Goal: Task Accomplishment & Management: Manage account settings

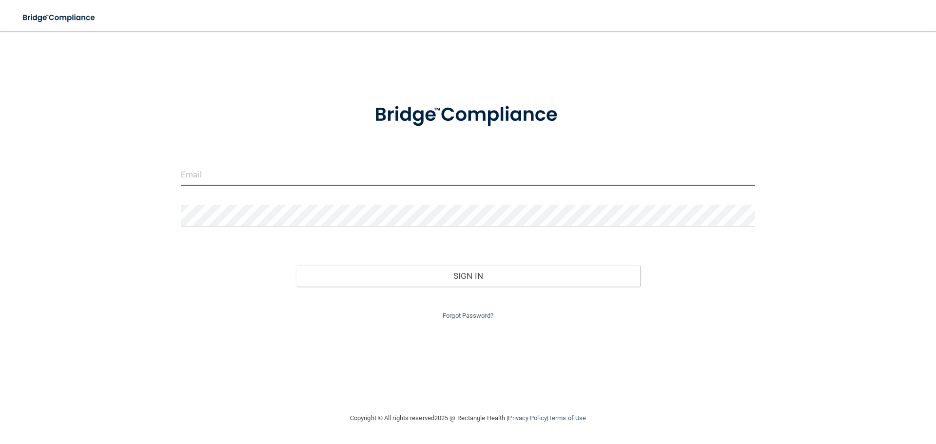
click at [274, 175] on input "email" at bounding box center [468, 175] width 574 height 22
type input "[EMAIL_ADDRESS][DOMAIN_NAME]"
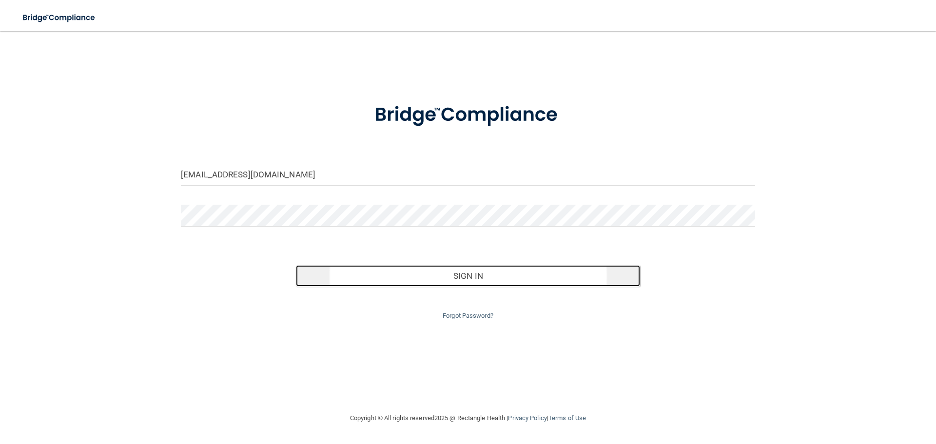
click at [377, 268] on button "Sign In" at bounding box center [468, 275] width 345 height 21
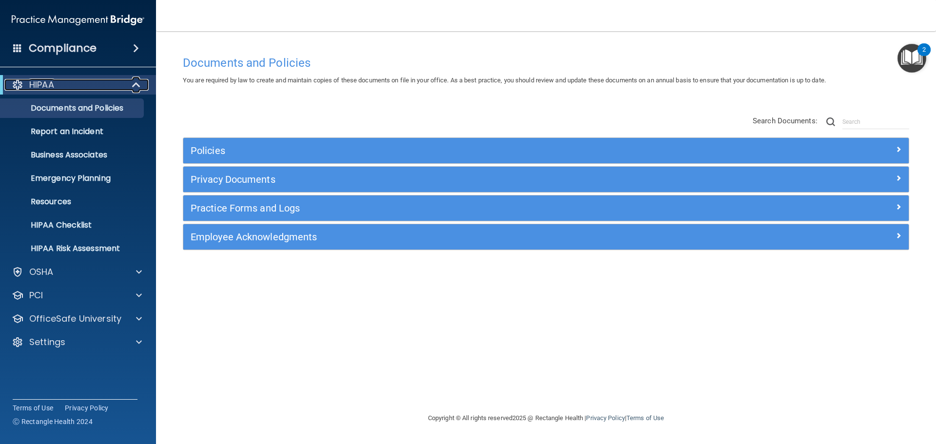
click at [80, 85] on div "HIPAA" at bounding box center [64, 85] width 120 height 12
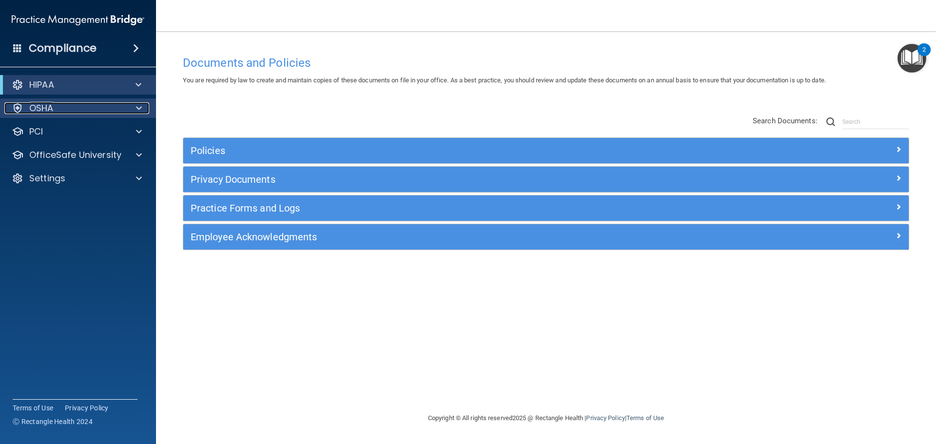
click at [92, 105] on div "OSHA" at bounding box center [64, 108] width 121 height 12
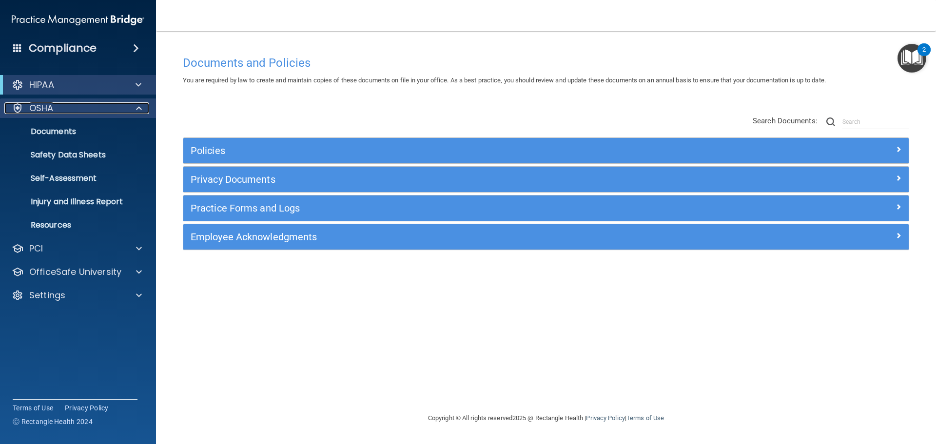
click at [93, 106] on div "OSHA" at bounding box center [64, 108] width 121 height 12
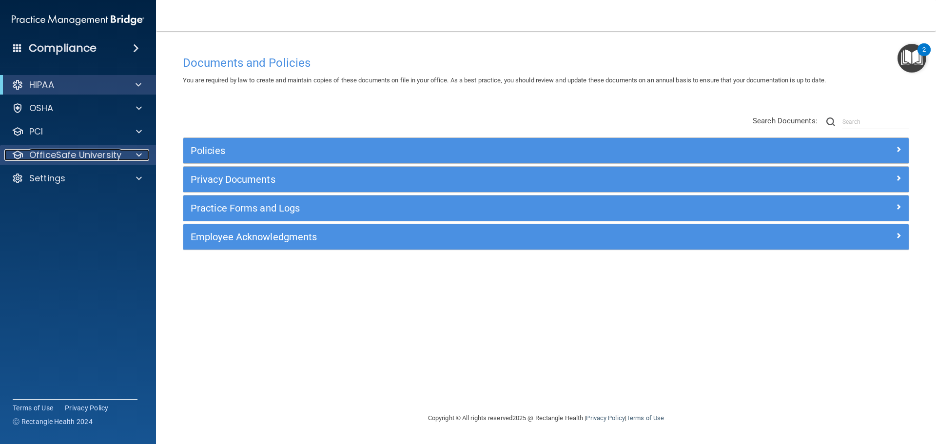
click at [119, 159] on p "OfficeSafe University" at bounding box center [75, 155] width 92 height 12
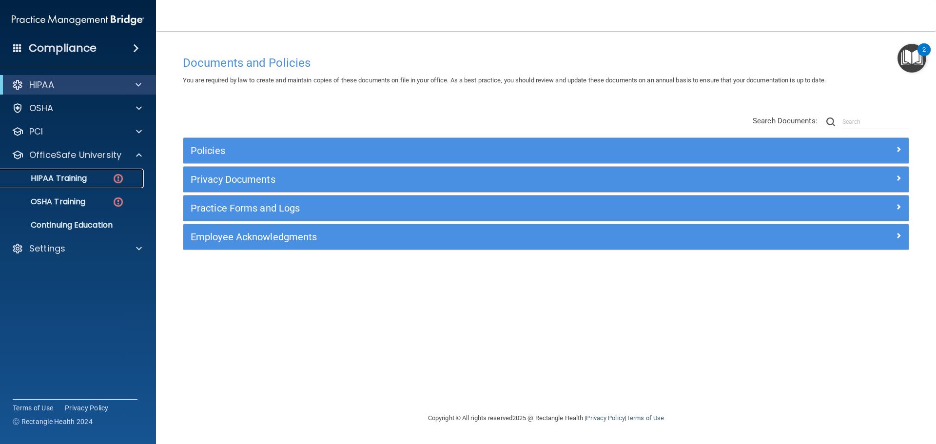
click at [101, 176] on div "HIPAA Training" at bounding box center [72, 179] width 133 height 10
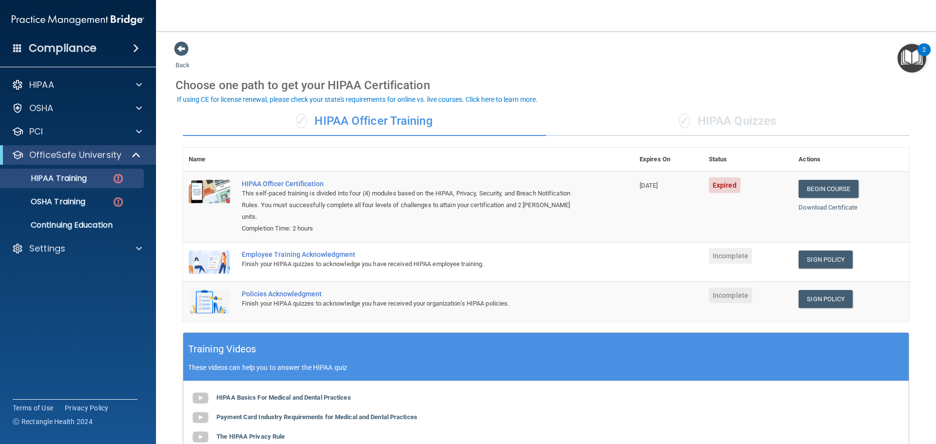
click at [906, 59] on img "Open Resource Center, 2 new notifications" at bounding box center [912, 58] width 29 height 29
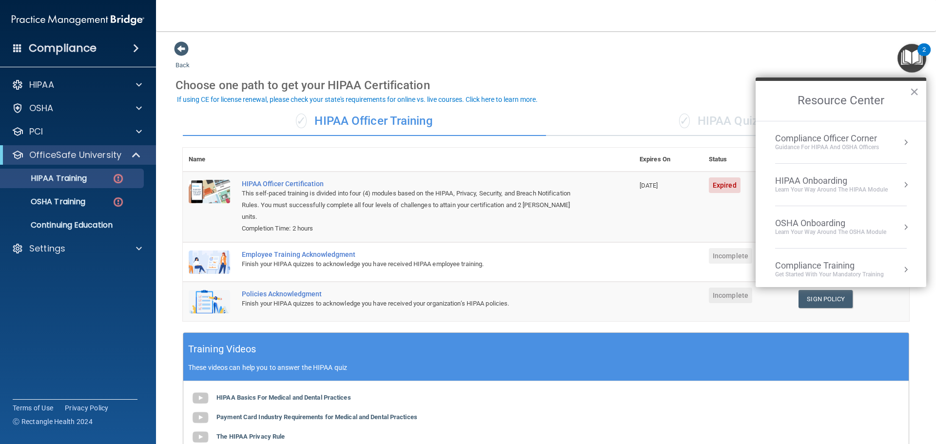
click at [870, 141] on div "Compliance Officer Corner" at bounding box center [827, 138] width 104 height 11
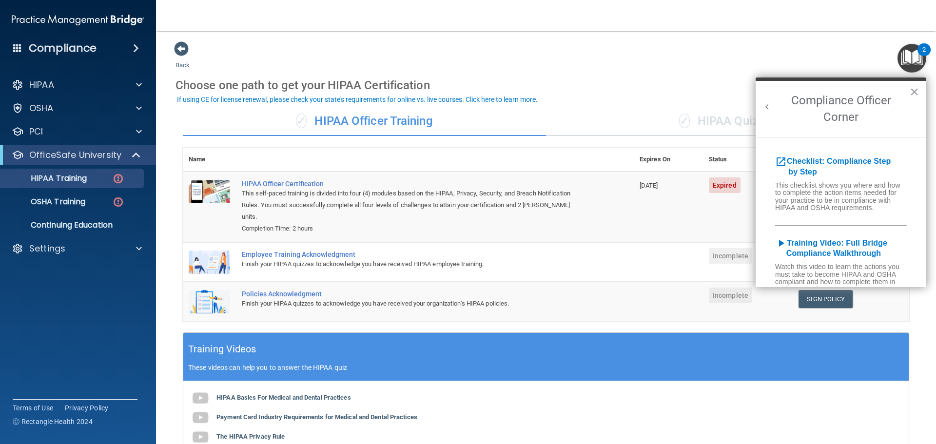
click at [765, 102] on button "Back to Resource Center Home" at bounding box center [767, 107] width 10 height 10
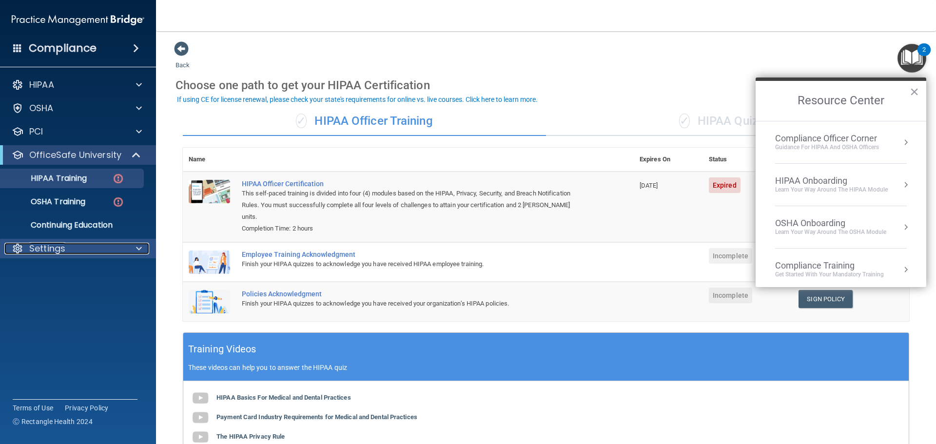
click at [87, 249] on div "Settings" at bounding box center [64, 249] width 121 height 12
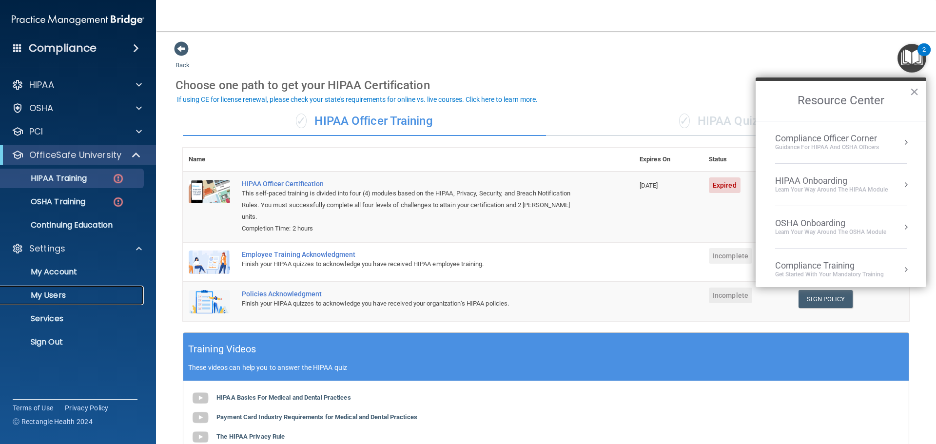
click at [80, 300] on p "My Users" at bounding box center [72, 296] width 133 height 10
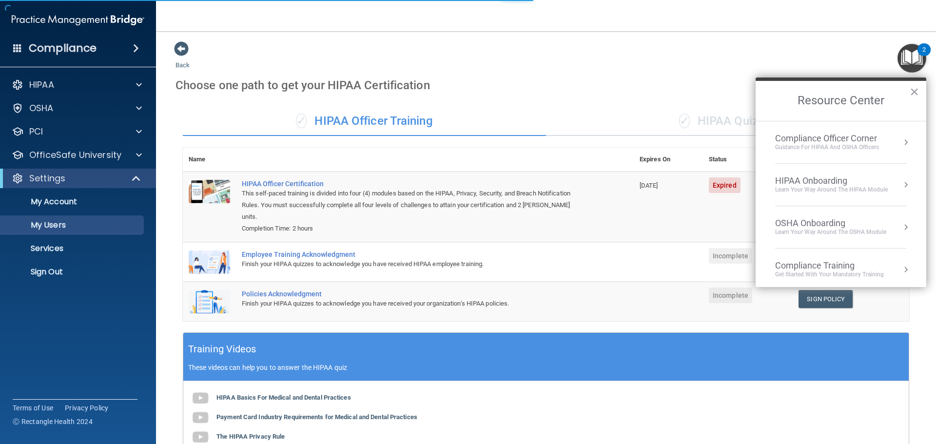
click at [913, 89] on button "×" at bounding box center [914, 92] width 9 height 16
select select "20"
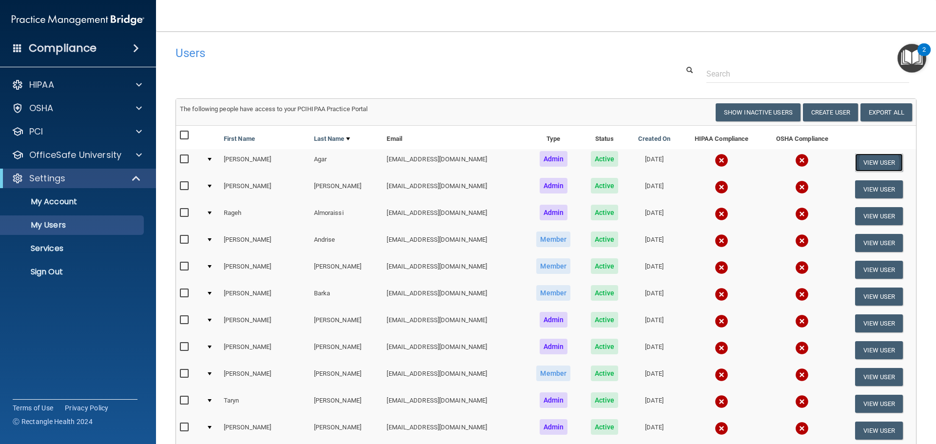
click at [867, 156] on button "View User" at bounding box center [879, 163] width 48 height 18
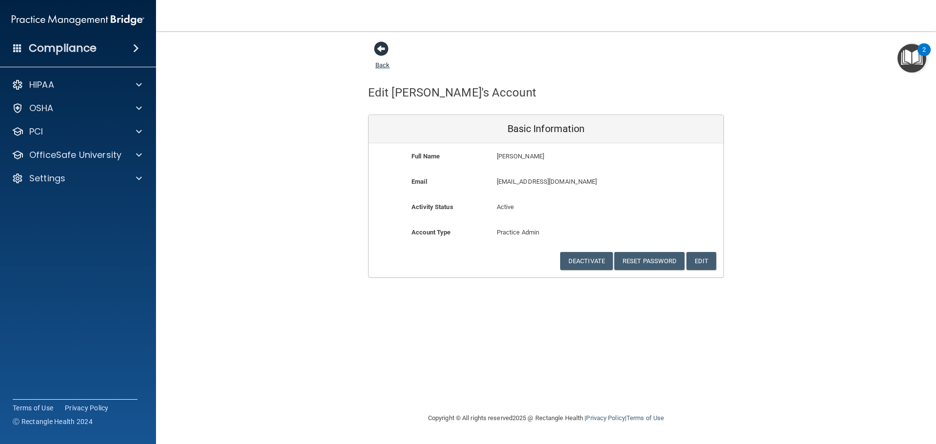
click at [385, 52] on span at bounding box center [381, 48] width 15 height 15
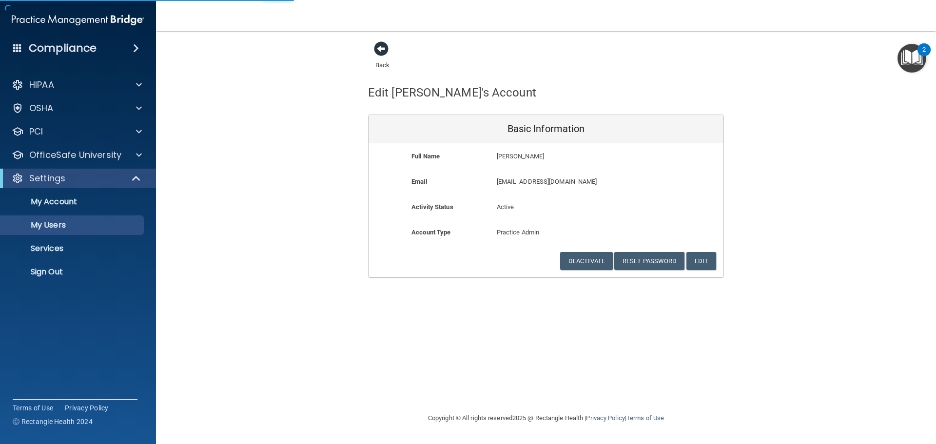
select select "20"
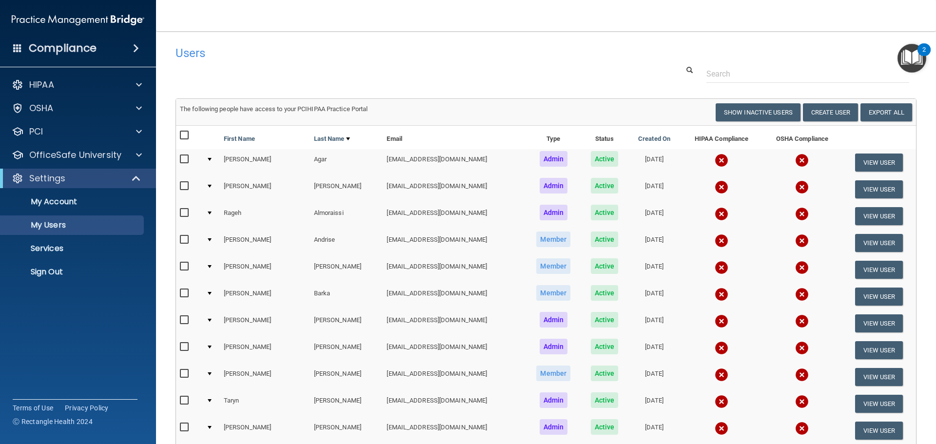
click at [904, 65] on img "Open Resource Center, 2 new notifications" at bounding box center [912, 58] width 29 height 29
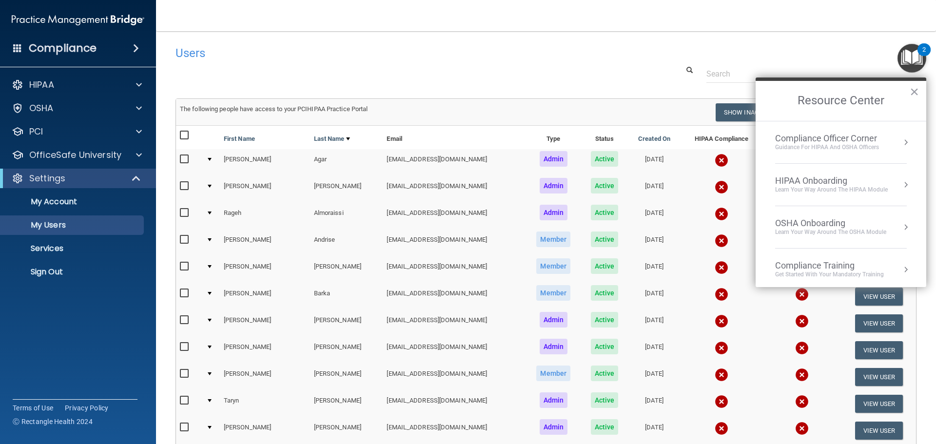
click at [859, 51] on div "Users" at bounding box center [546, 53] width 756 height 24
click at [913, 86] on button "×" at bounding box center [914, 92] width 9 height 16
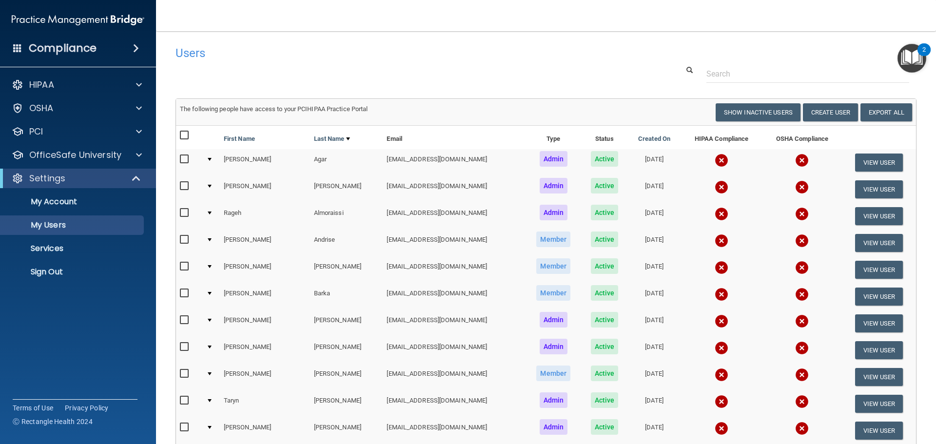
click at [913, 62] on img "Open Resource Center, 2 new notifications" at bounding box center [912, 58] width 29 height 29
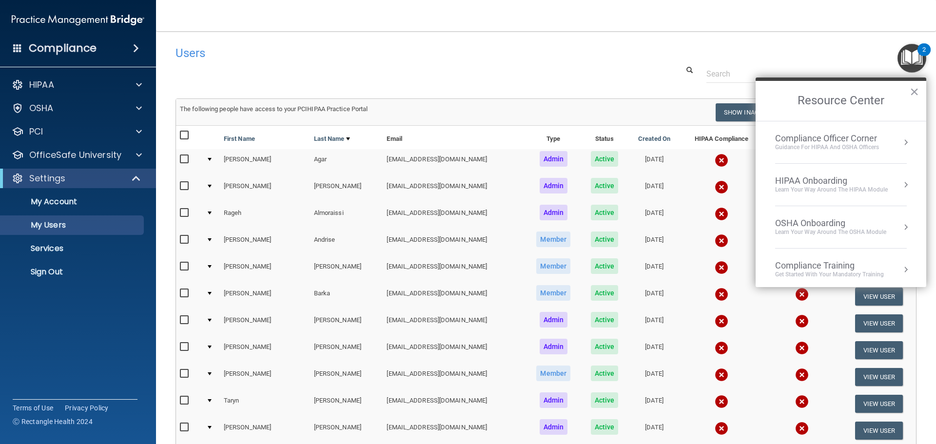
click at [867, 145] on div "Guidance for HIPAA and OSHA Officers" at bounding box center [827, 147] width 104 height 8
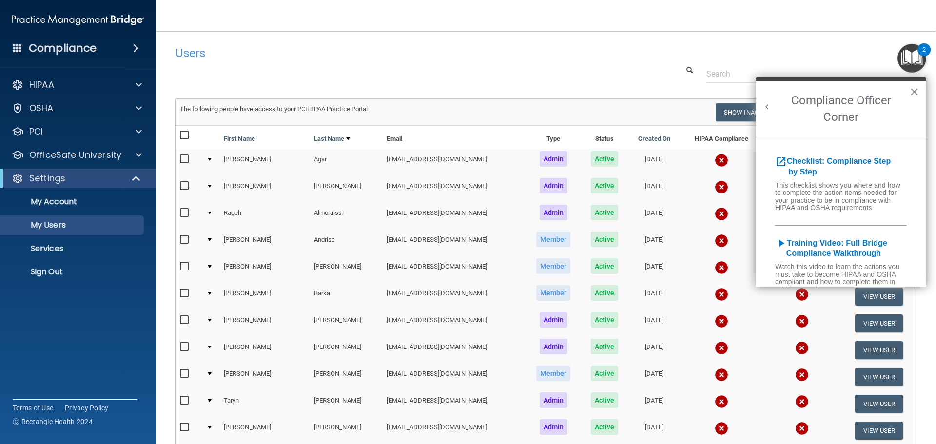
click at [769, 106] on button "Back to Resource Center Home" at bounding box center [767, 107] width 10 height 10
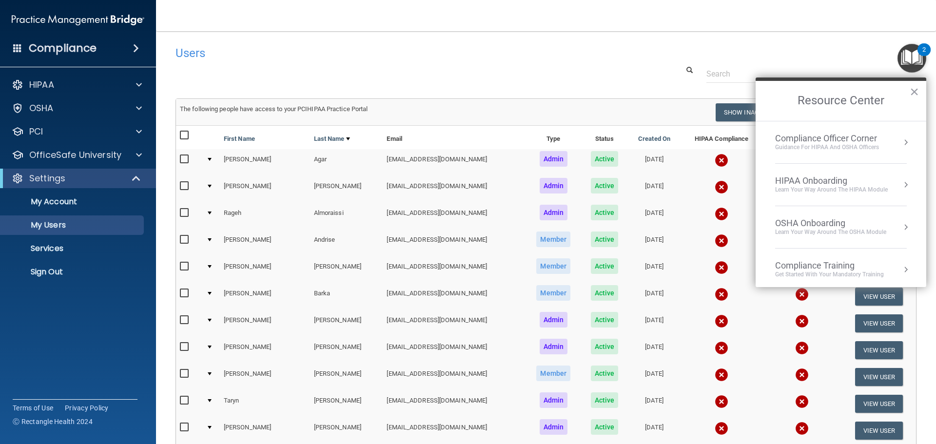
click at [648, 63] on div "Users" at bounding box center [546, 53] width 756 height 24
click at [906, 95] on h2 "Resource Center" at bounding box center [841, 101] width 171 height 40
click at [912, 93] on button "×" at bounding box center [914, 92] width 9 height 16
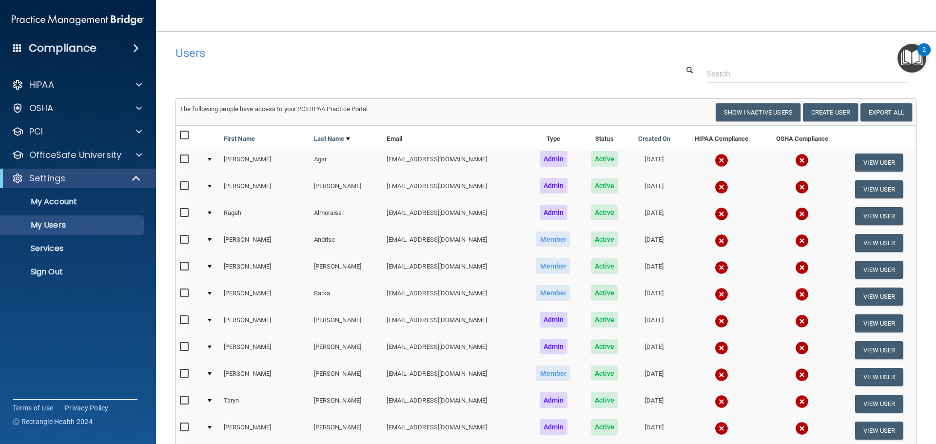
click at [17, 47] on span at bounding box center [17, 47] width 9 height 9
